Goal: Task Accomplishment & Management: Complete application form

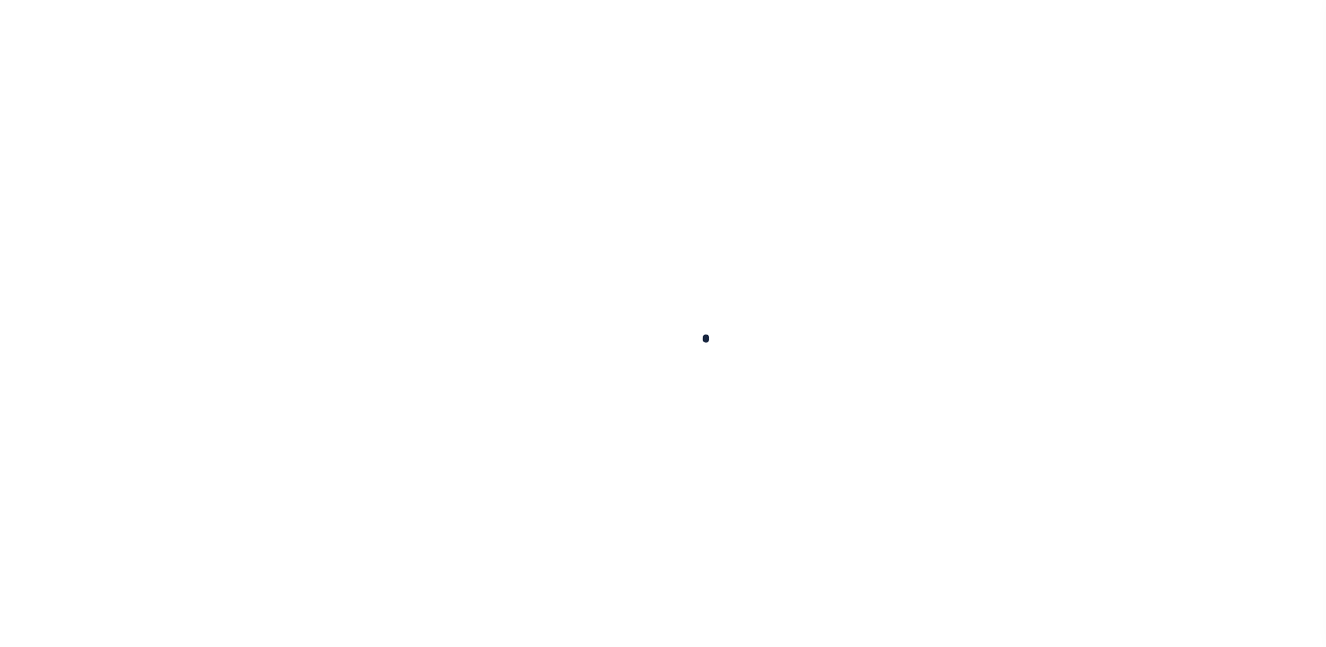
select select "100"
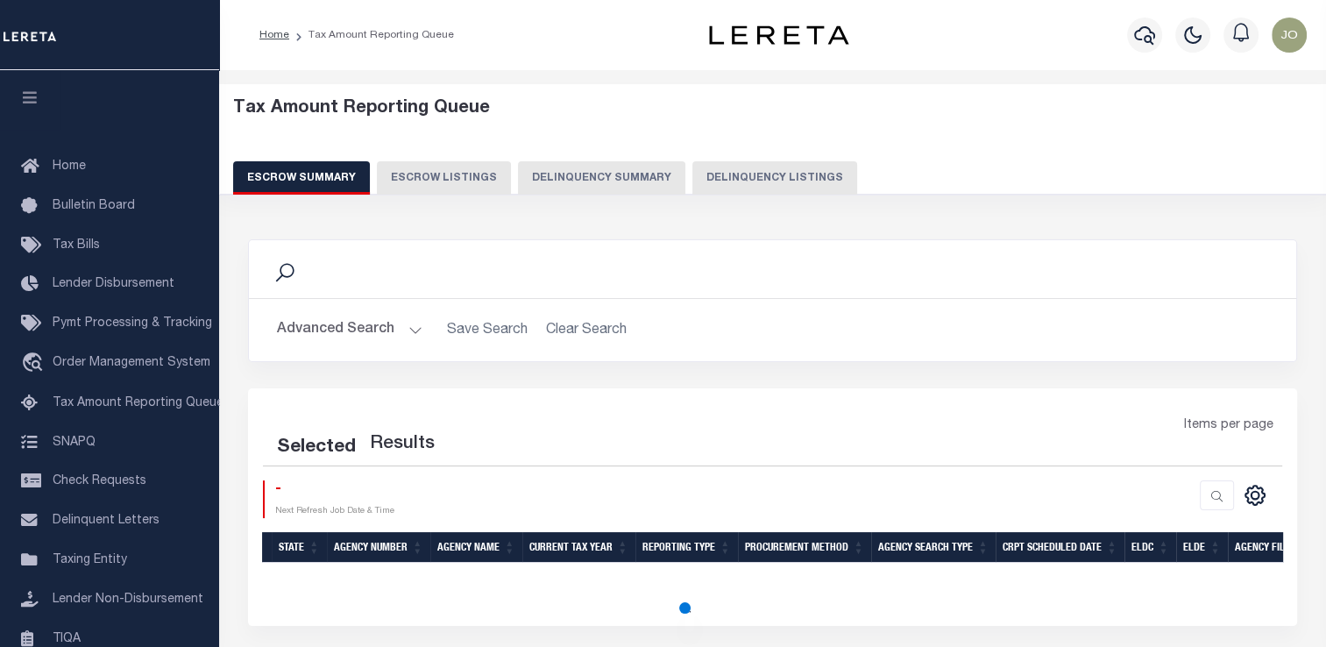
select select "100"
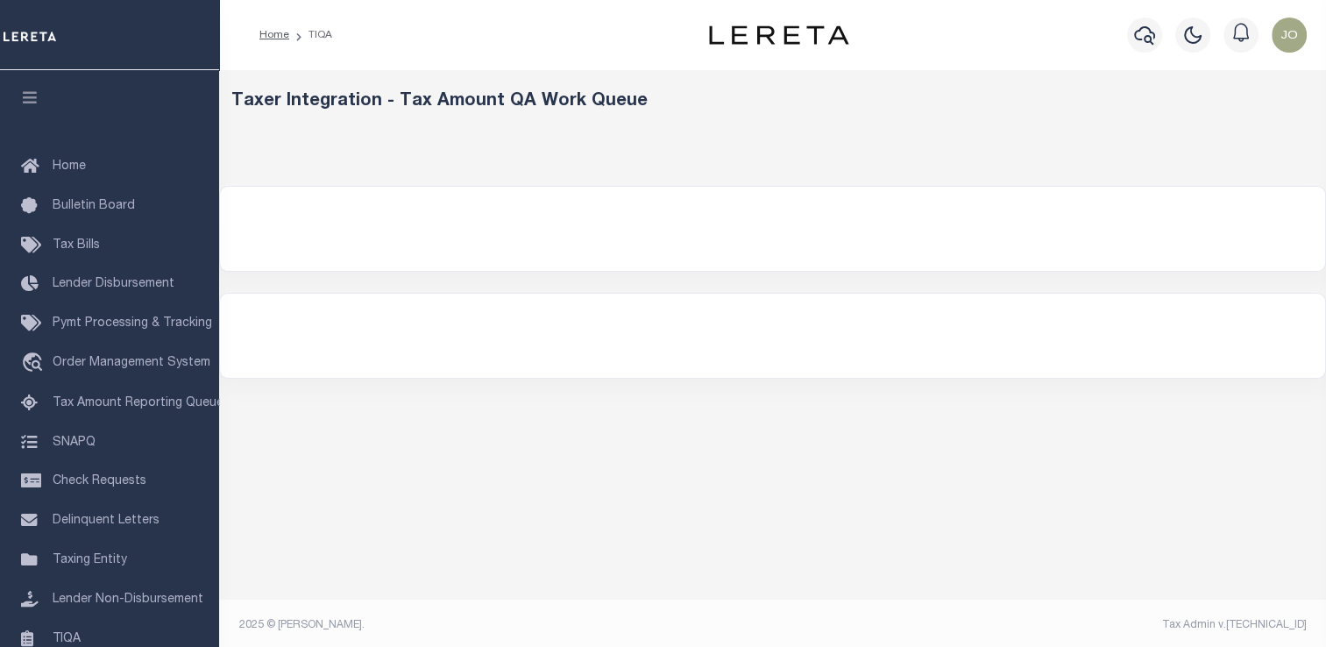
select select "200"
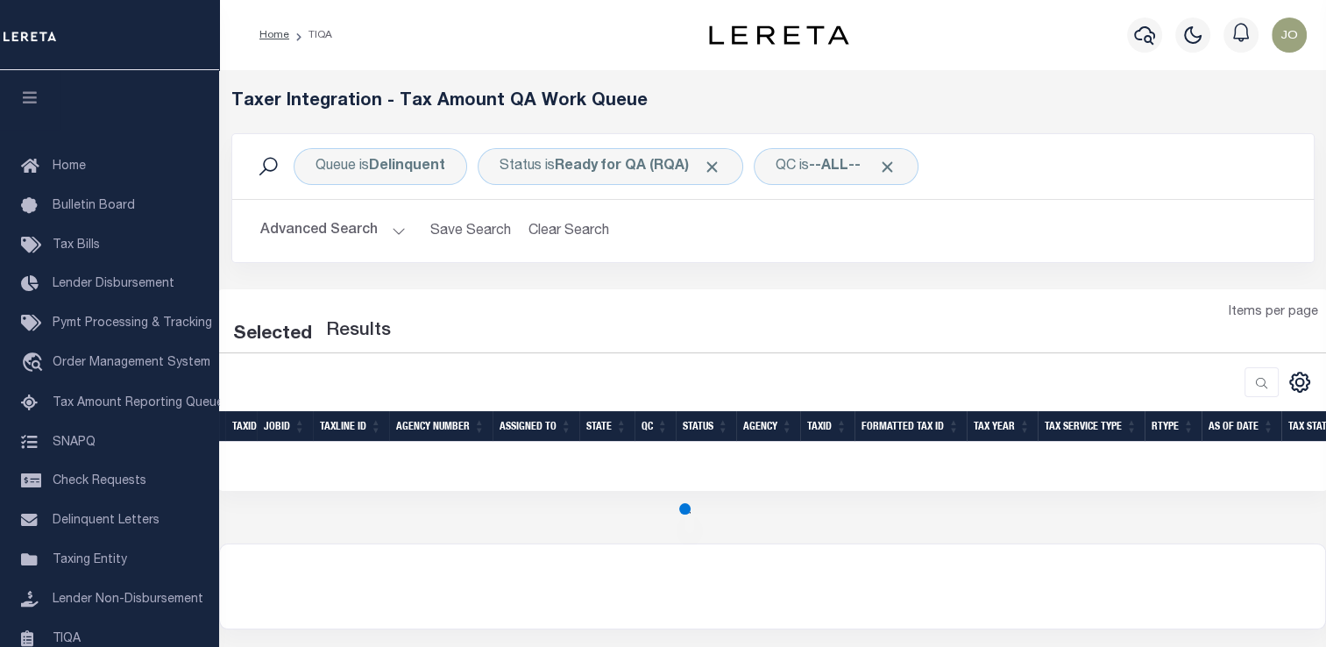
select select "200"
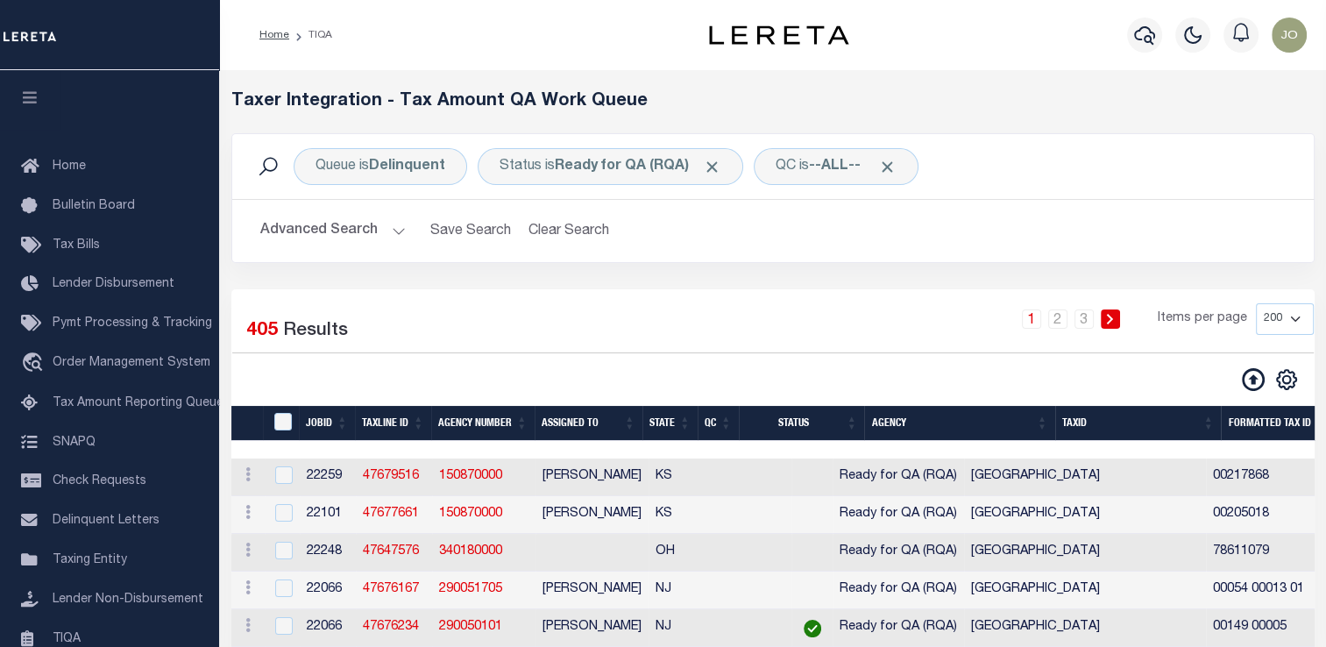
scroll to position [88, 0]
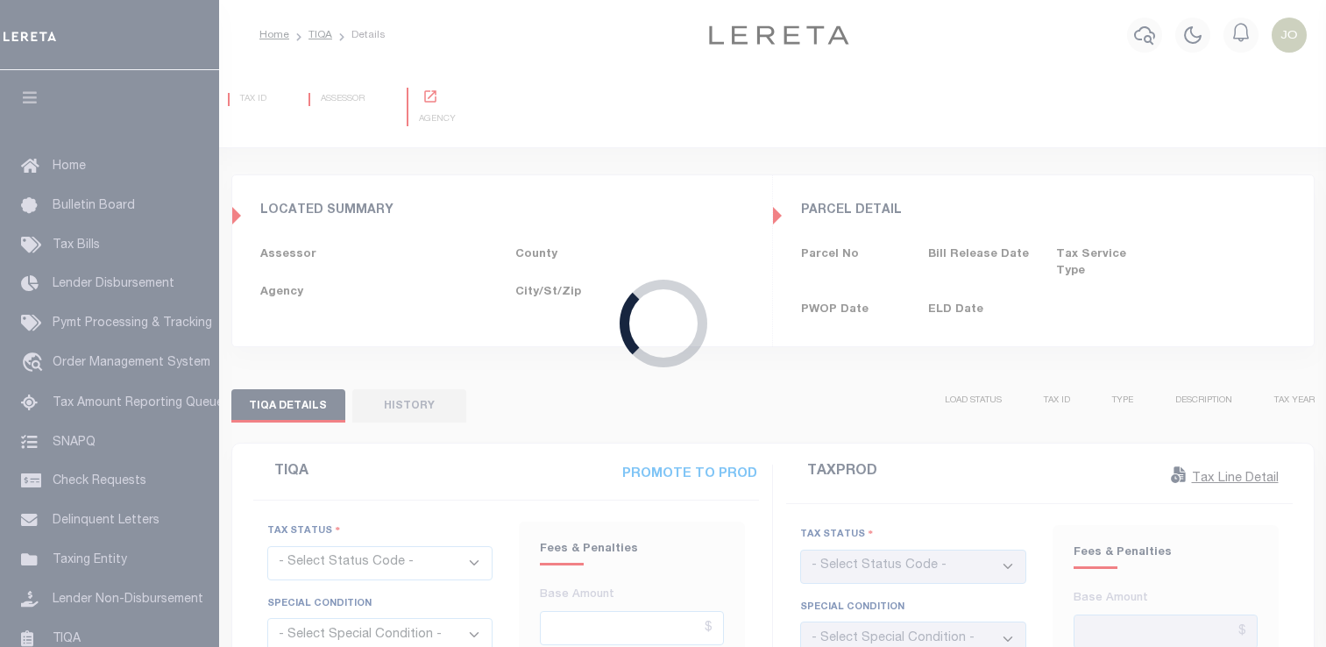
type input "[DATE]"
checkbox input "false"
type input "$575.44"
type input "$16.06"
type input "$591.51"
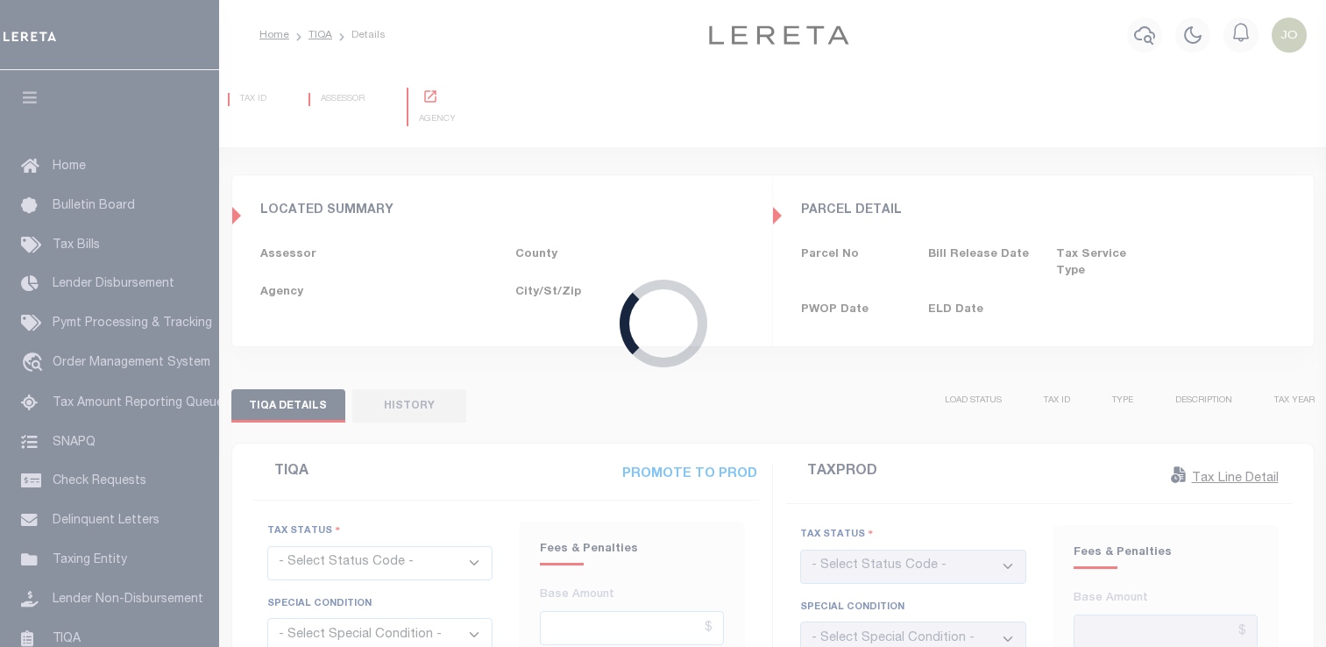
type input "$0"
type input "[DATE]"
checkbox input "false"
select select "PYD"
select select "OP2"
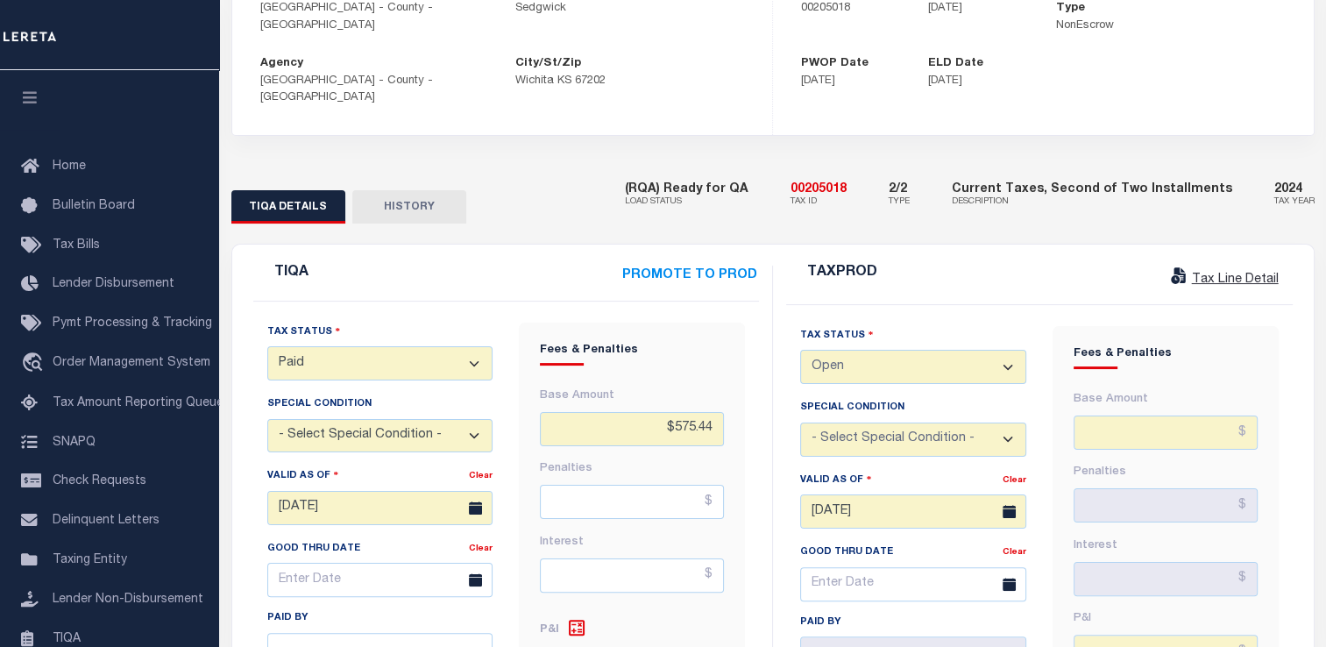
scroll to position [350, 0]
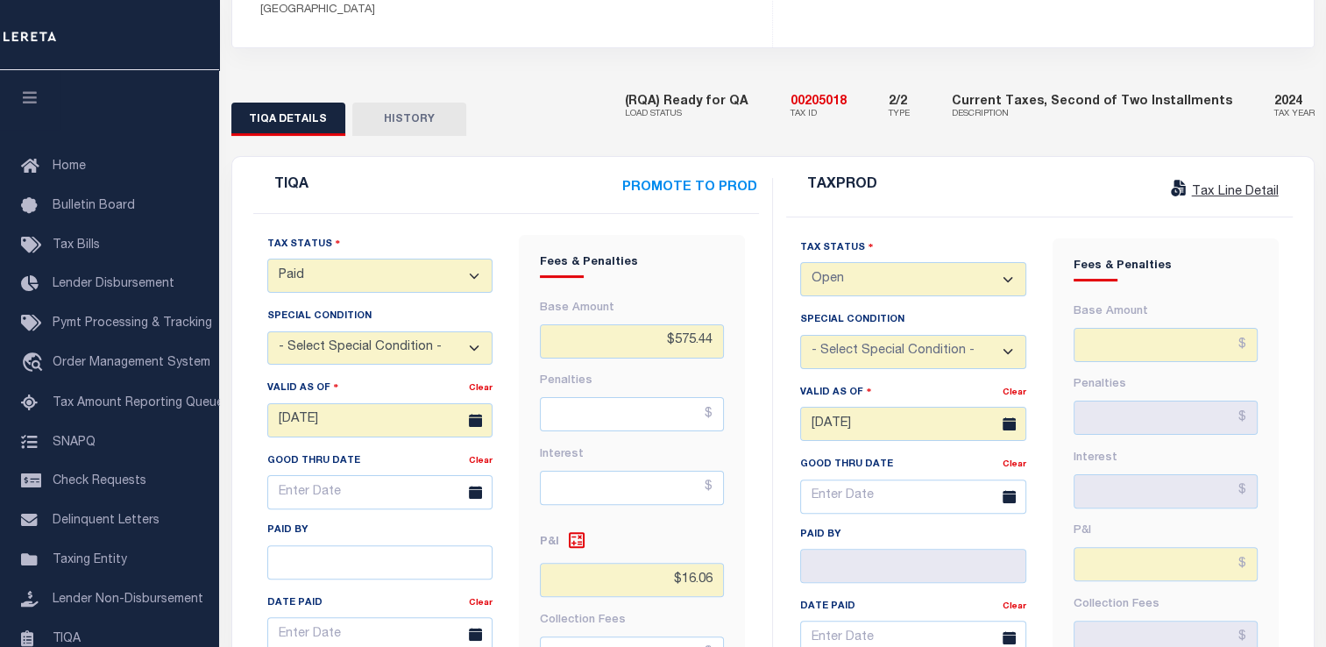
click at [408, 258] on select "- Select Status Code - Open Due/Unpaid Paid Incomplete No Tax Due Internal Refu…" at bounding box center [380, 275] width 226 height 34
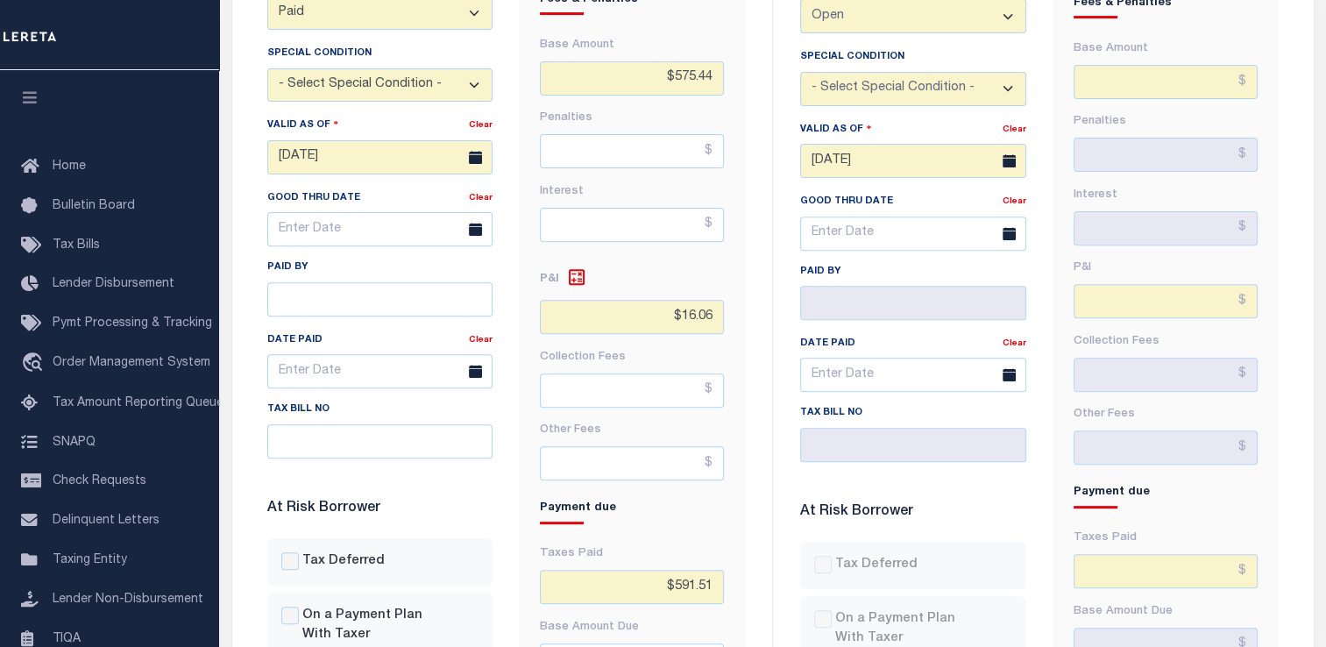
scroll to position [526, 0]
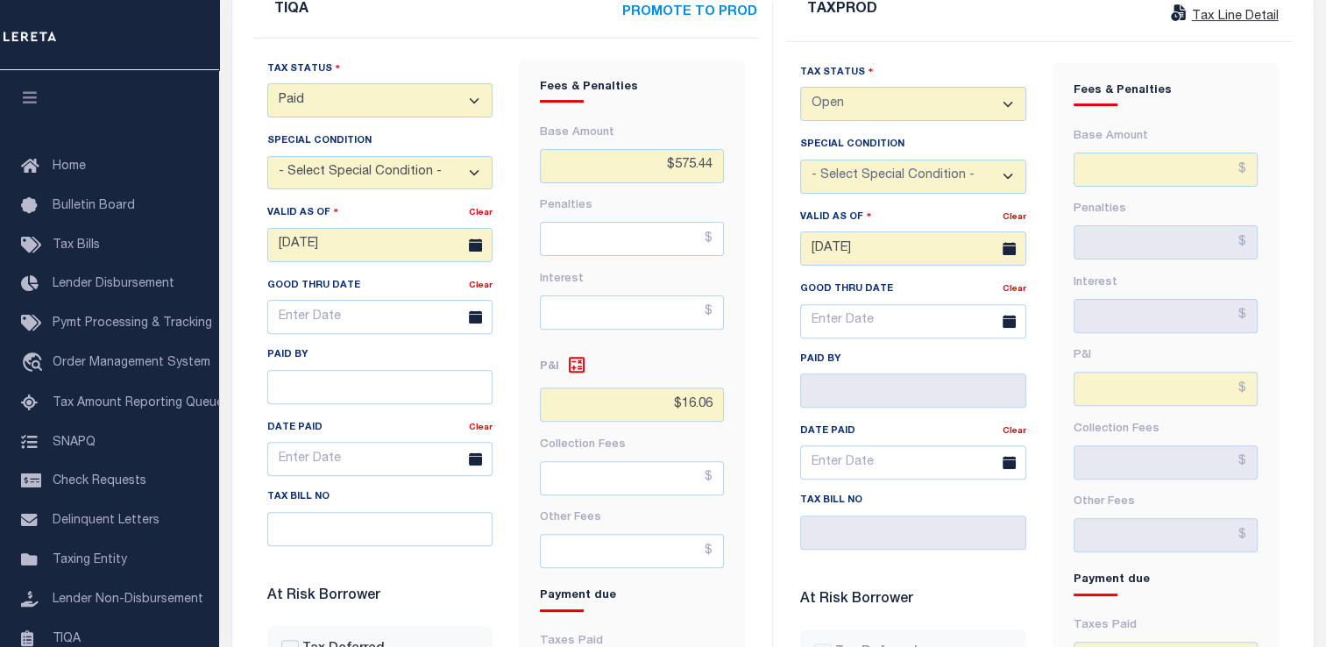
click at [408, 83] on select "- Select Status Code - Open Due/Unpaid Paid Incomplete No Tax Due Internal Refu…" at bounding box center [380, 100] width 226 height 34
select select "INC"
click at [267, 83] on select "- Select Status Code - Open Due/Unpaid Paid Incomplete No Tax Due Internal Refu…" at bounding box center [380, 100] width 226 height 34
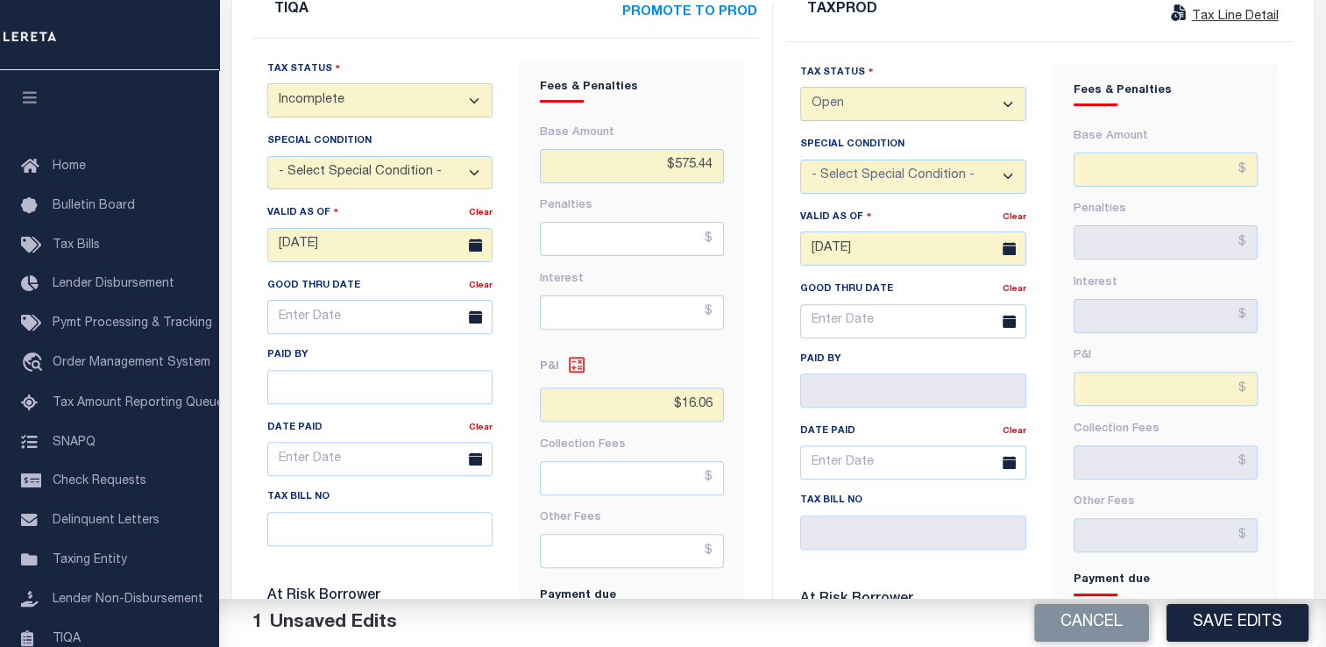
click at [582, 357] on icon at bounding box center [577, 365] width 16 height 16
type input "$575.44"
click at [1189, 616] on button "Save Edits" at bounding box center [1237, 623] width 142 height 38
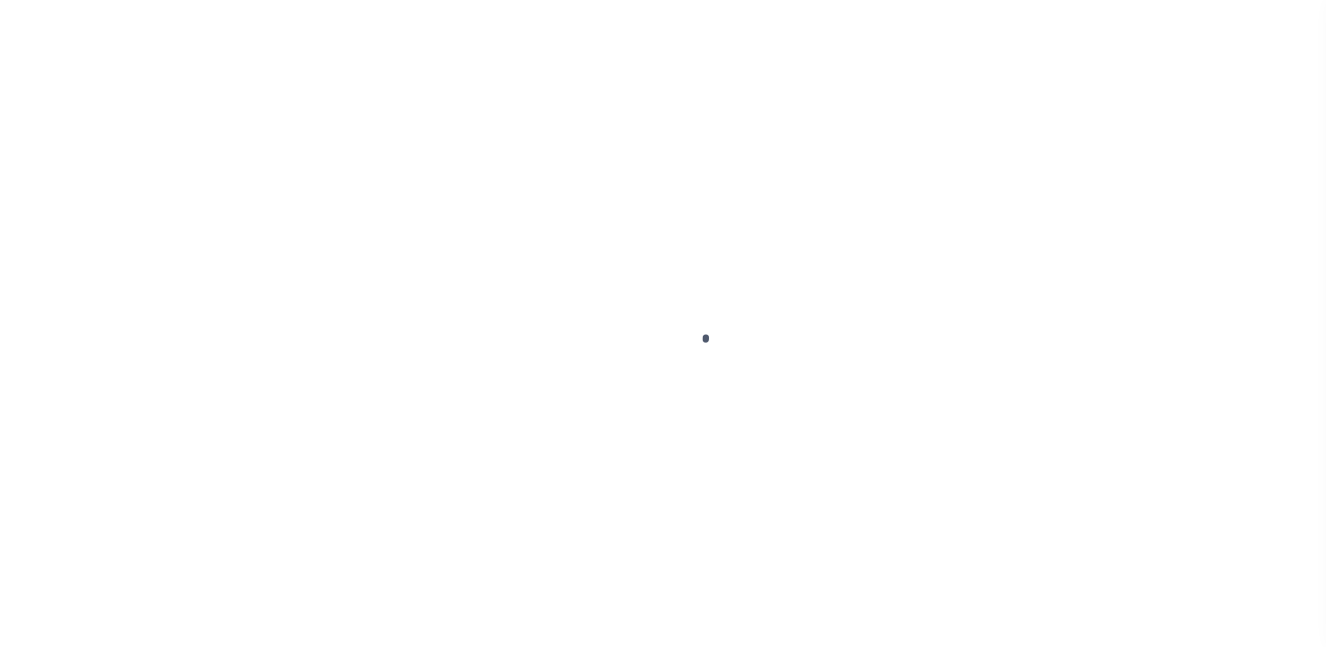
scroll to position [479, 0]
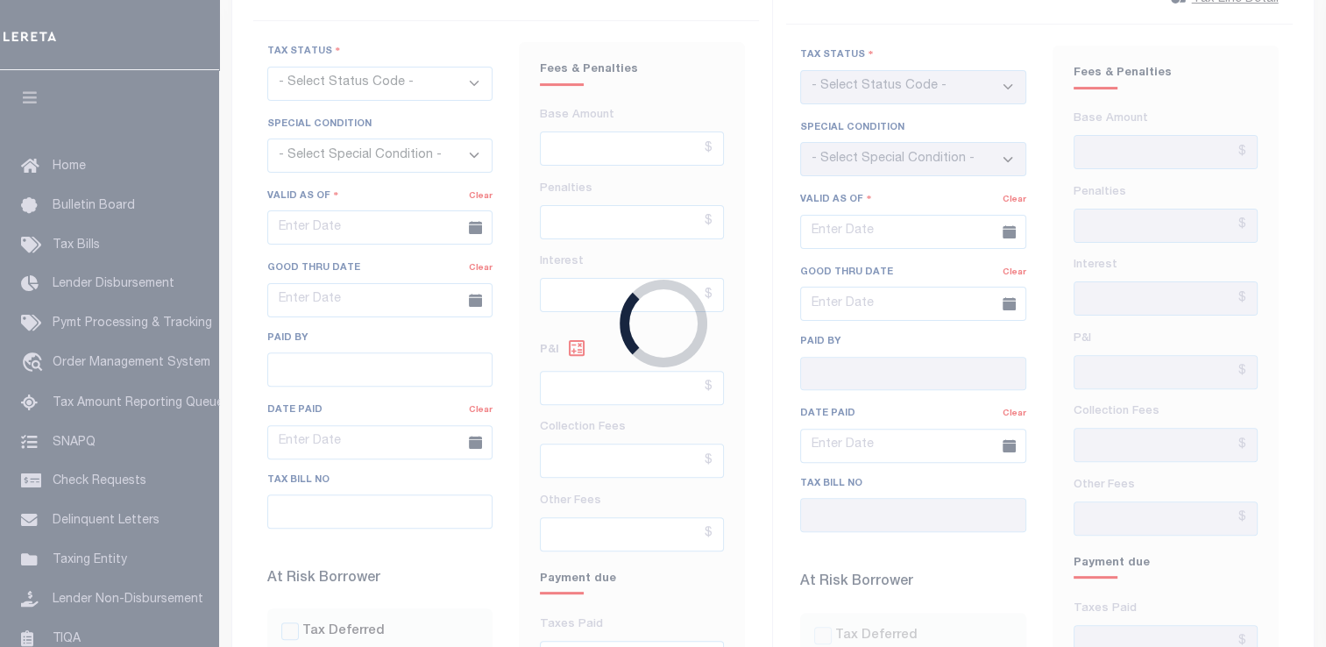
type input "[DATE]"
checkbox input "false"
type input "$575.44"
type input "$591.51"
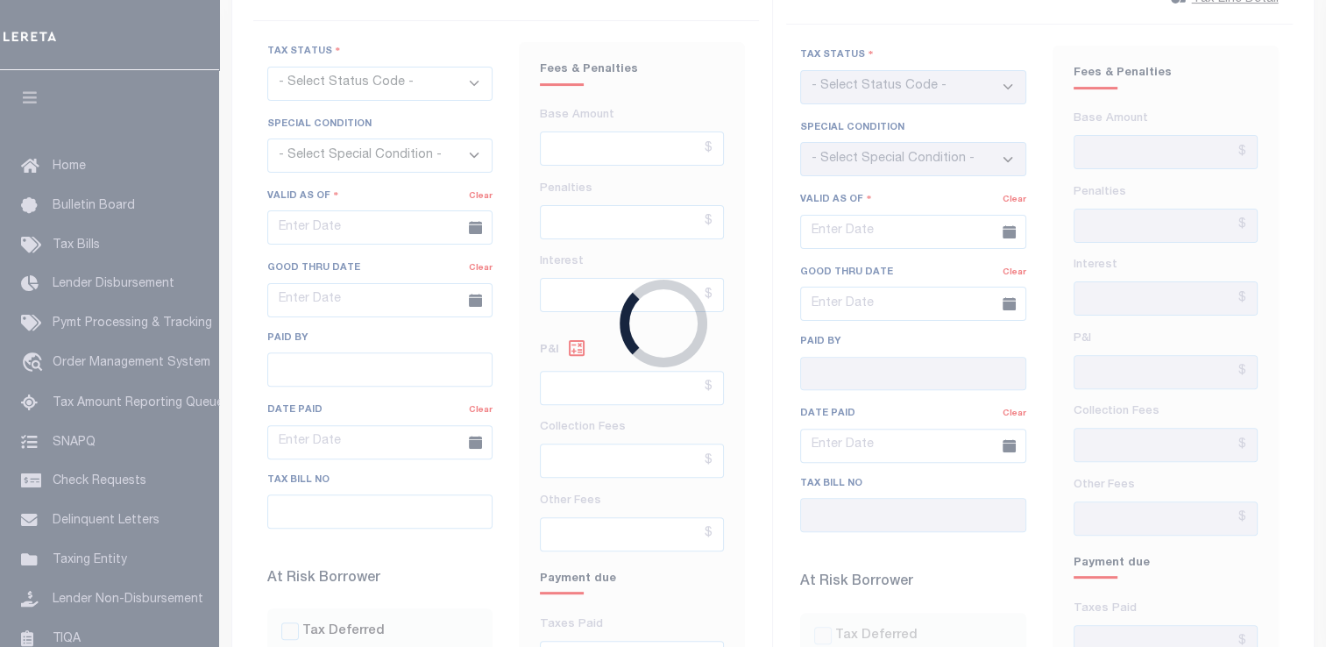
type input "$0"
type input "[DATE]"
checkbox input "false"
select select "INC"
select select "OP2"
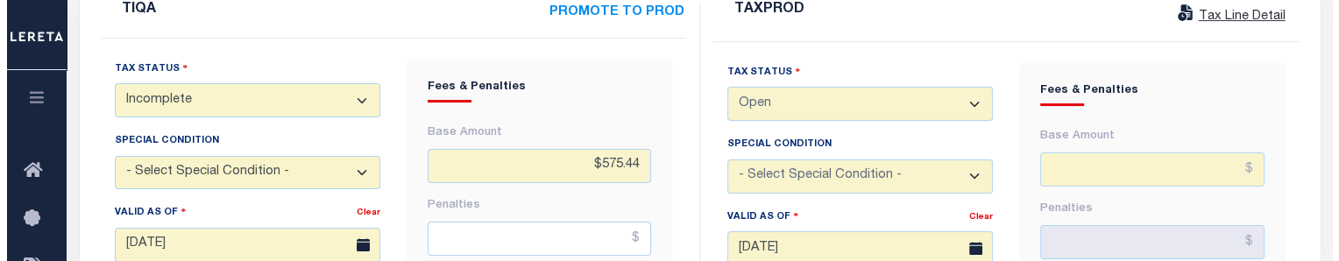
scroll to position [438, 0]
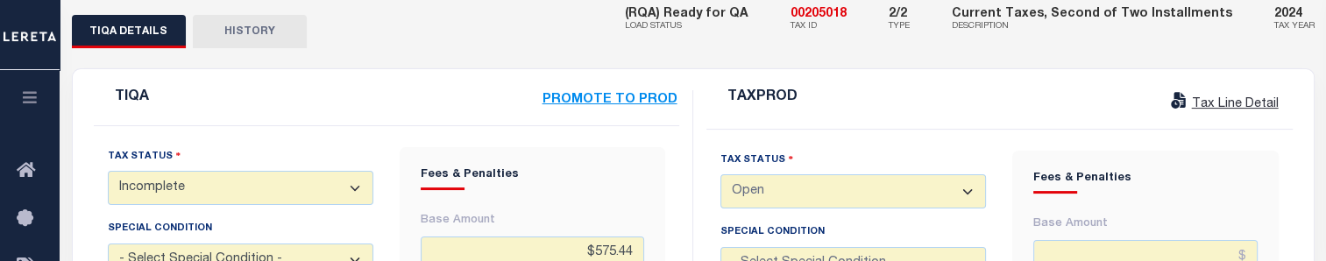
click at [571, 94] on strong "PROMOTE TO PROD" at bounding box center [609, 100] width 135 height 12
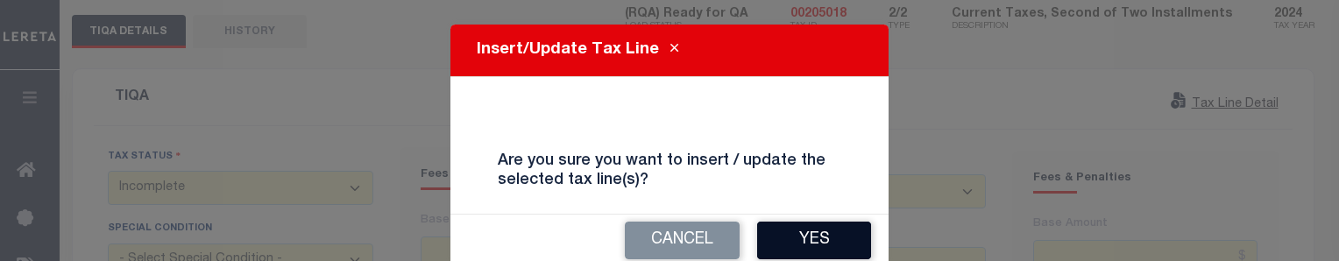
click at [782, 248] on button "Yes" at bounding box center [814, 241] width 114 height 38
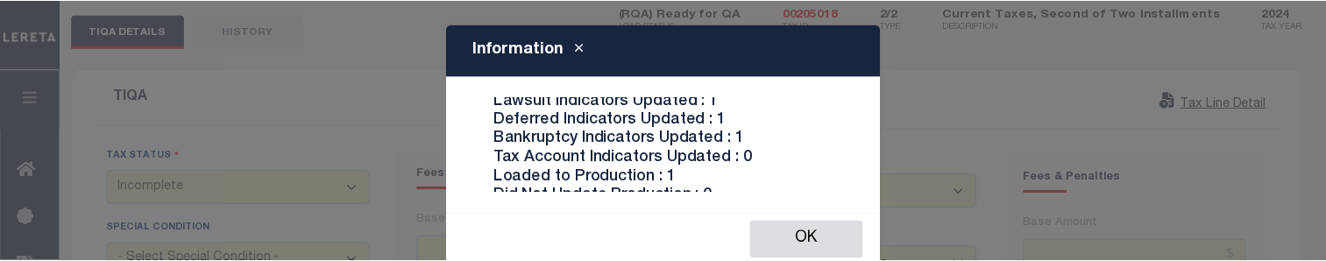
scroll to position [204, 0]
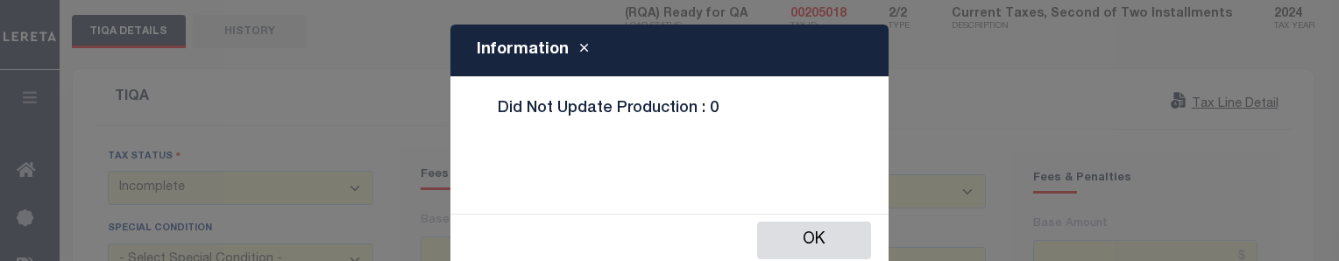
click at [1011, 44] on div "Information RepQ End Dates updated : 1 Tax amts updated : 1 Tax bills received …" at bounding box center [669, 130] width 1339 height 261
click at [817, 241] on button "Ok" at bounding box center [814, 241] width 114 height 38
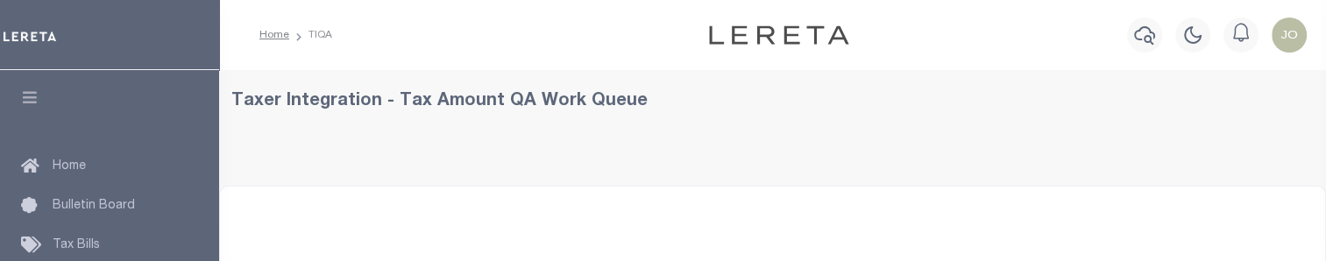
select select "200"
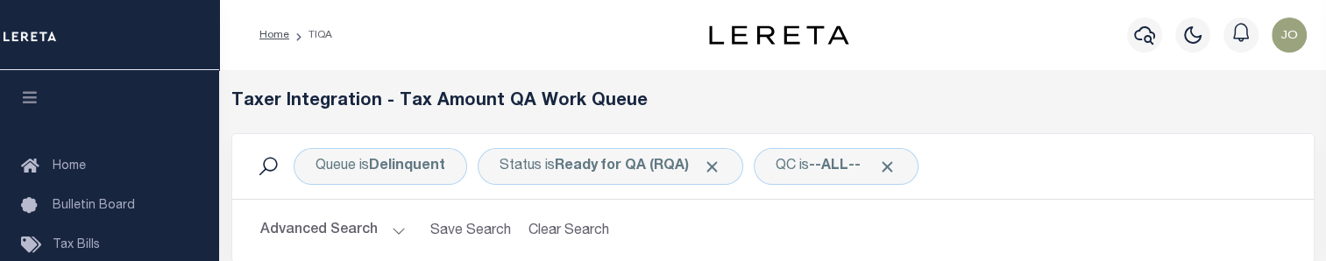
select select "200"
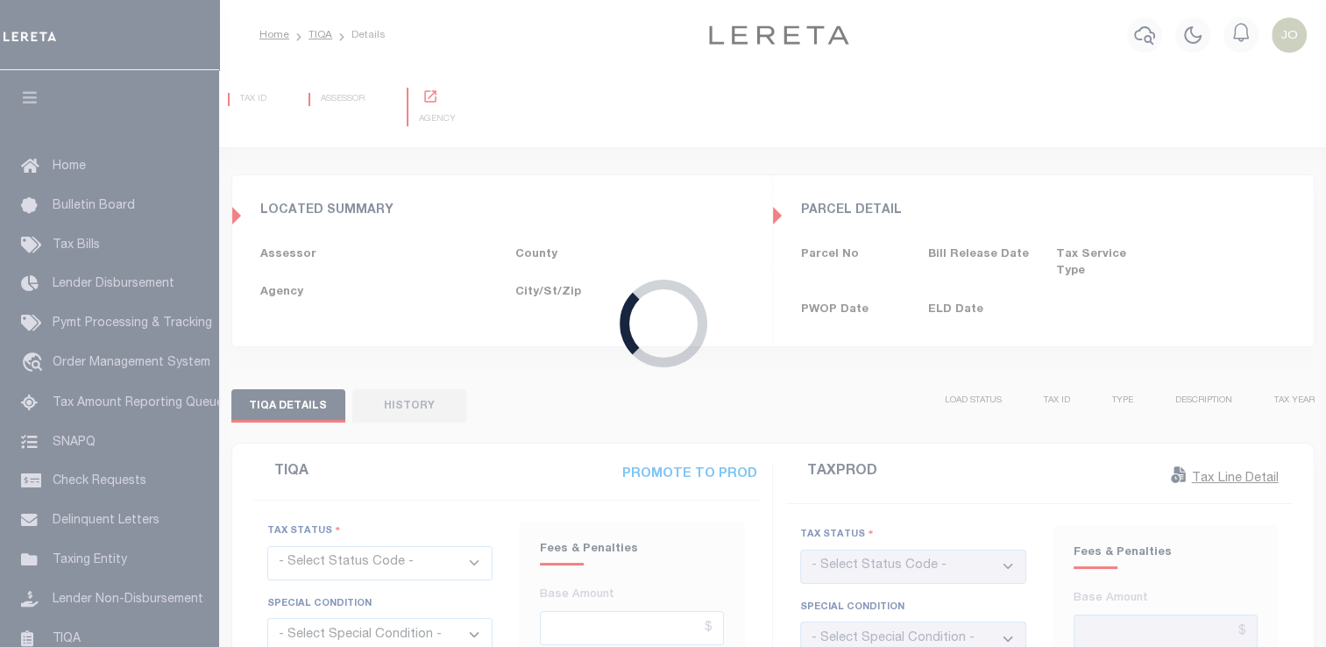
type input "[DATE]"
checkbox input "false"
type input "$575.44"
type input "$591.51"
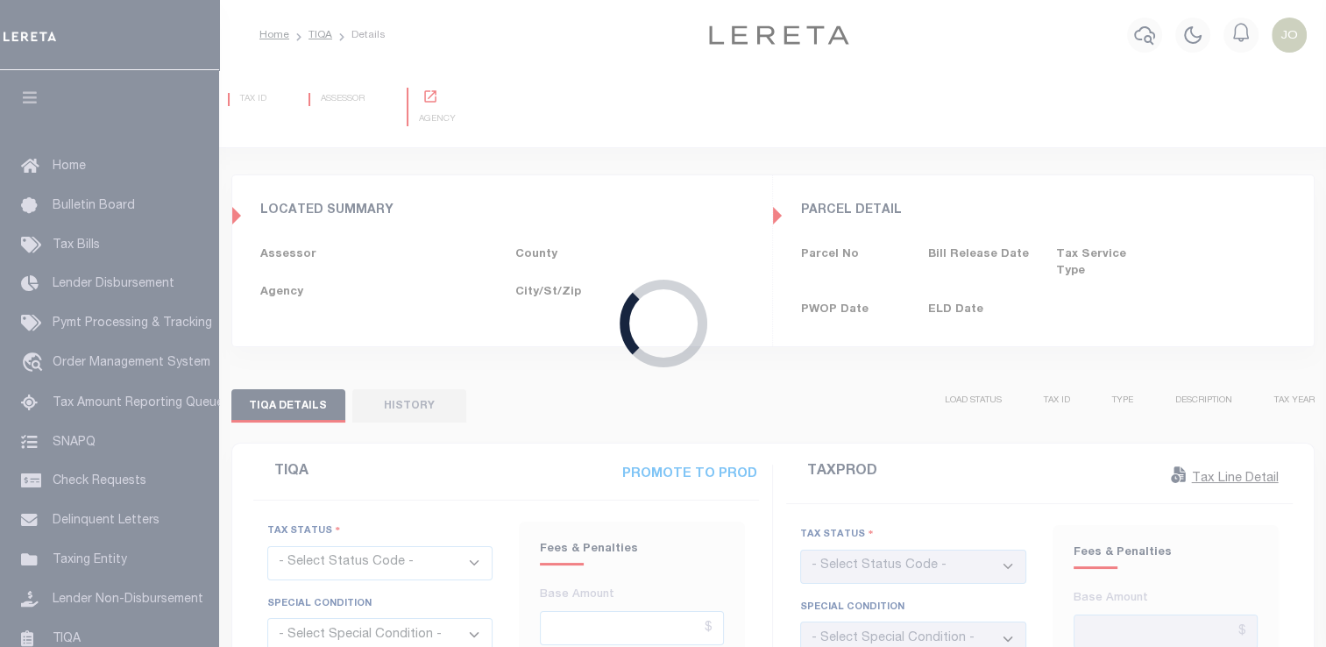
type input "$0"
type input "[DATE]"
checkbox input "false"
type input "$575.44"
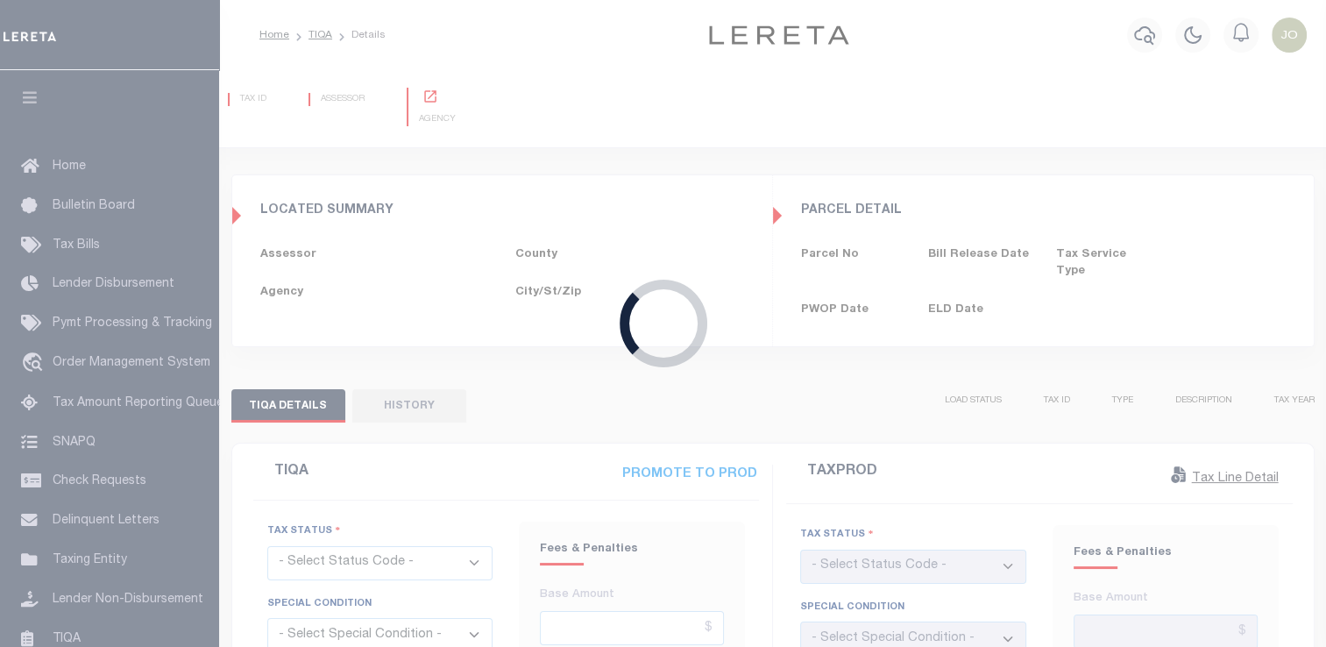
type input "$591.51"
type input "$0"
select select "INC"
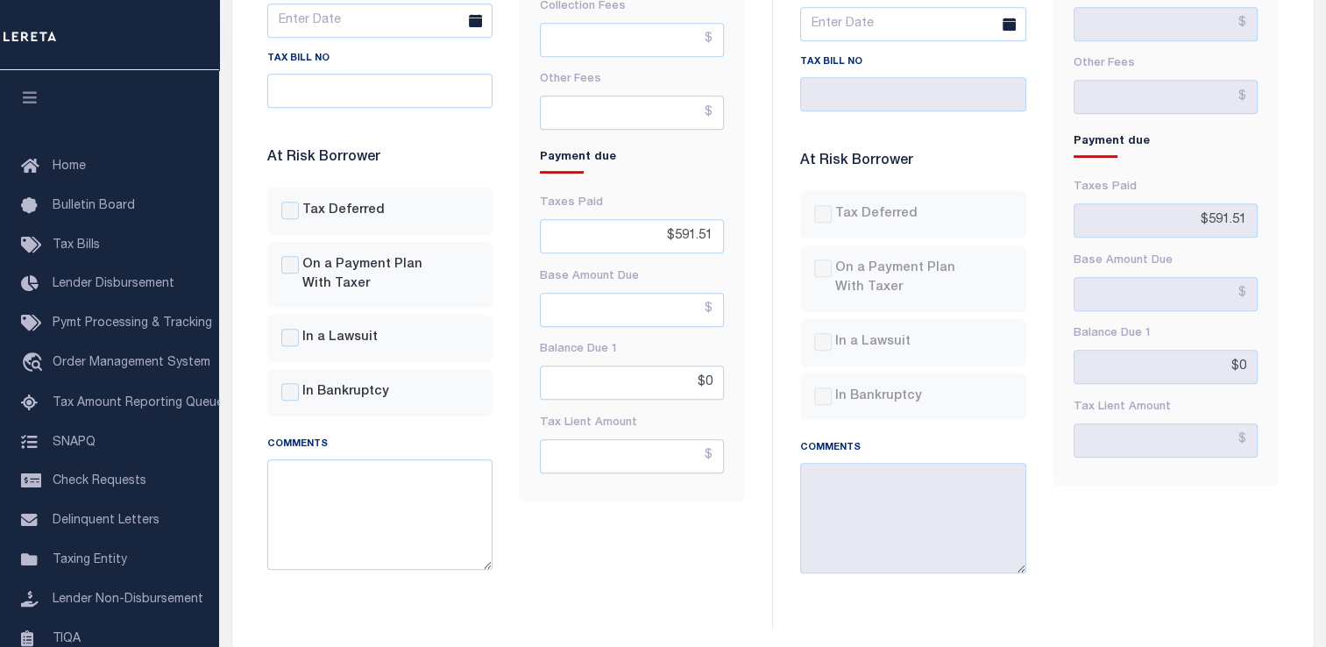
scroll to position [1051, 0]
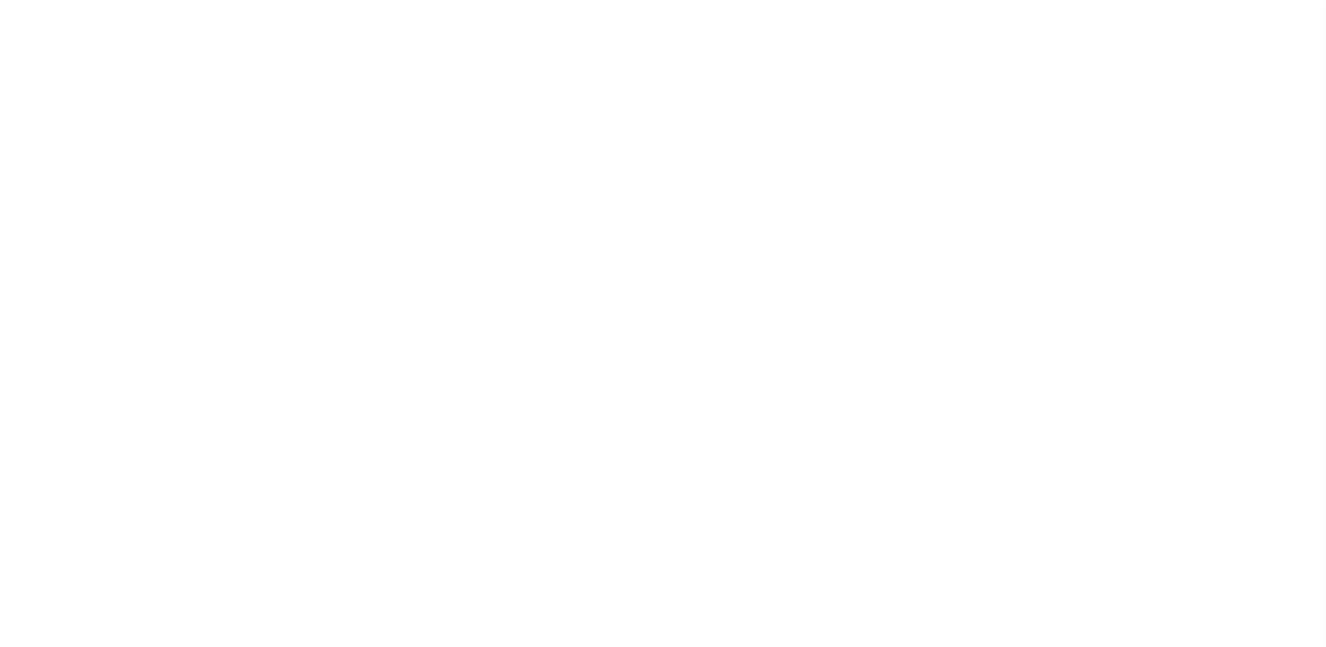
type input "[DATE]"
checkbox input "false"
type input "$575.44"
type input "$591.51"
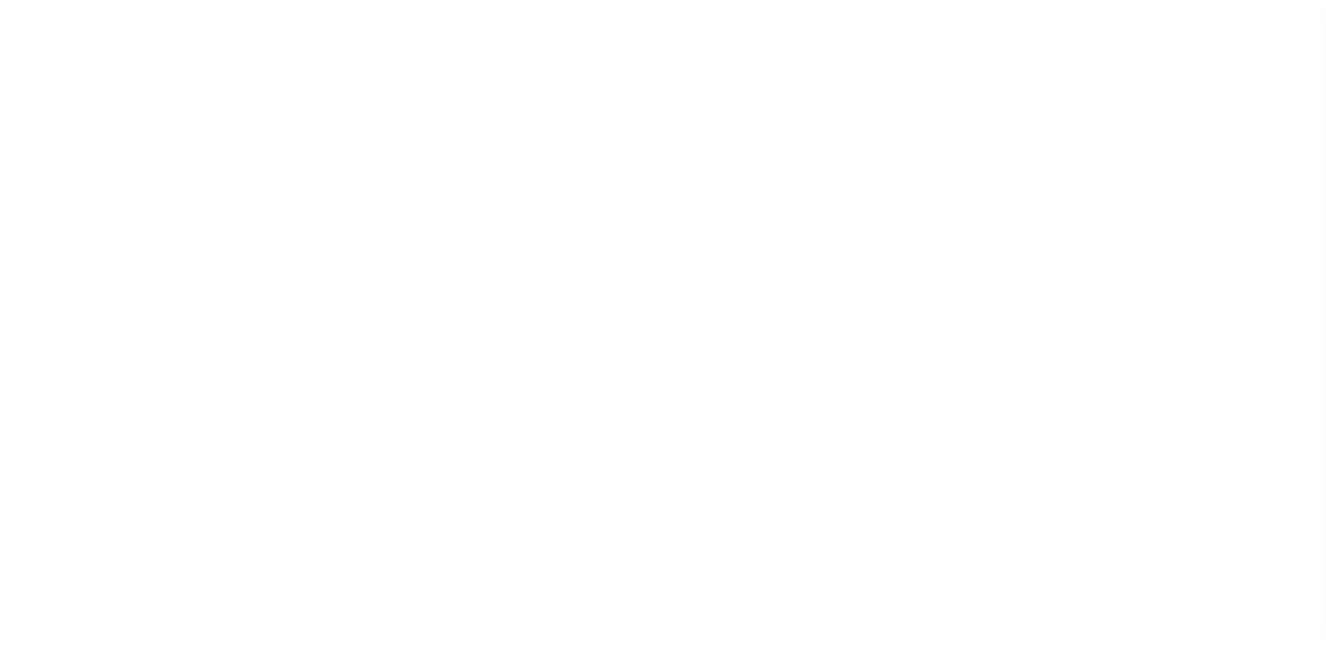
type input "$0"
type input "[DATE]"
checkbox input "false"
type input "$575.44"
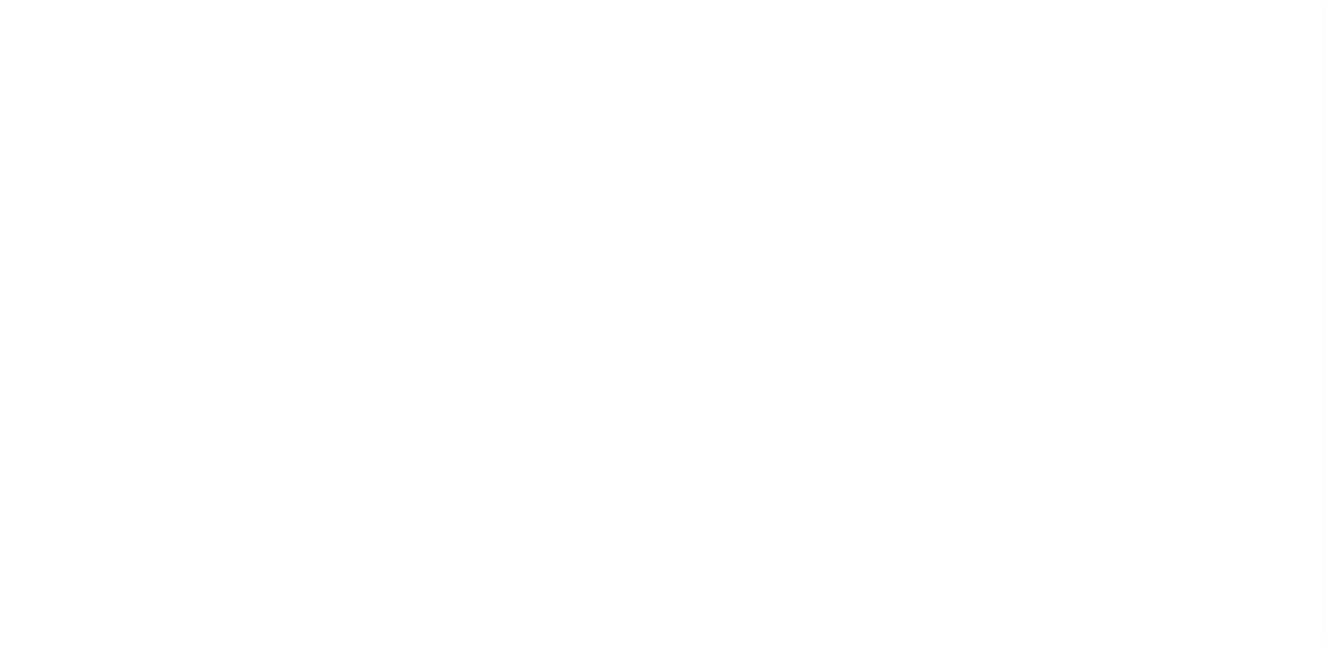
type input "$591.51"
type input "$0"
select select "INC"
